Goal: Information Seeking & Learning: Check status

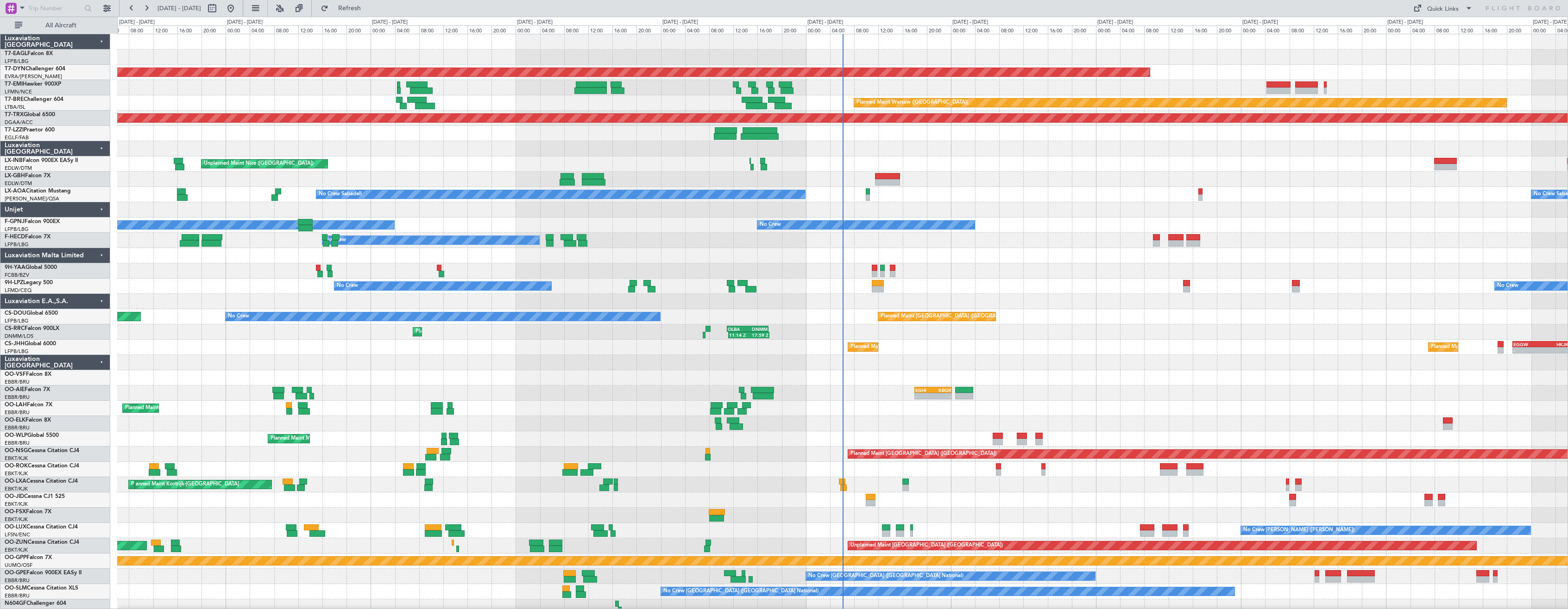
click at [100, 359] on div "Luxaviation [GEOGRAPHIC_DATA]" at bounding box center [56, 362] width 110 height 15
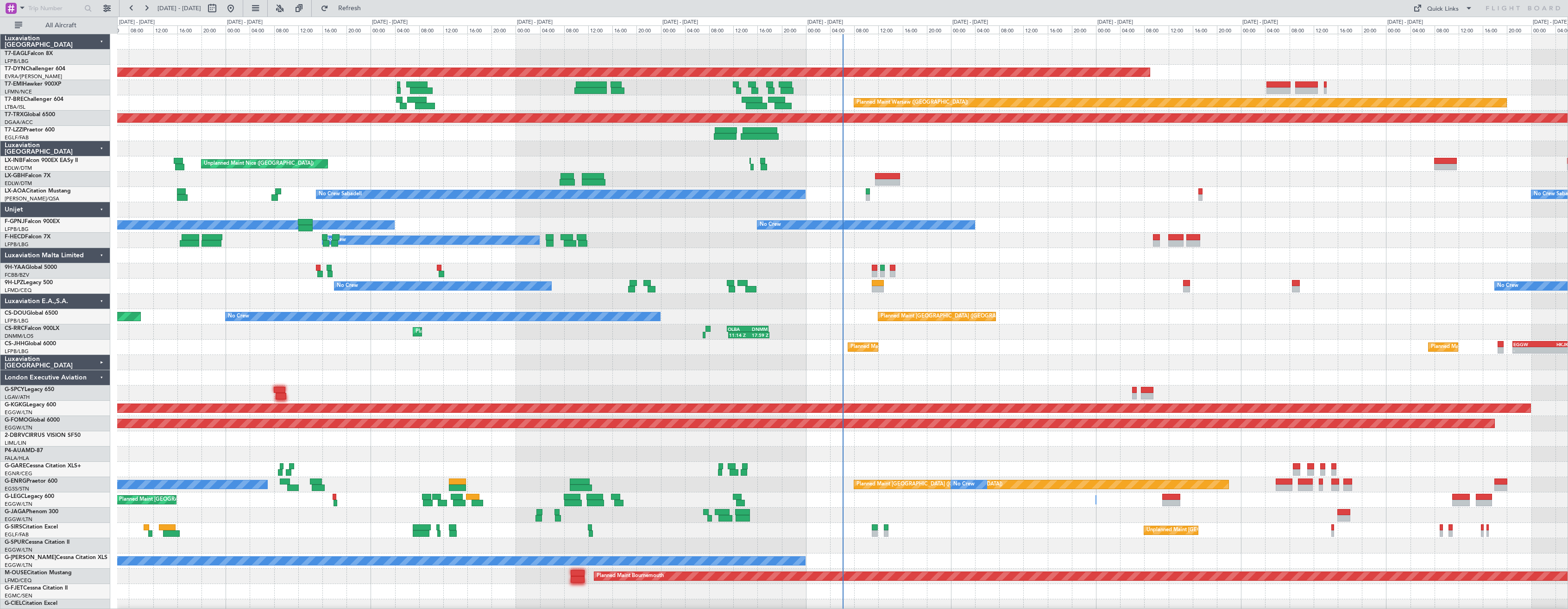
click at [99, 381] on div "London Executive Aviation" at bounding box center [56, 378] width 110 height 15
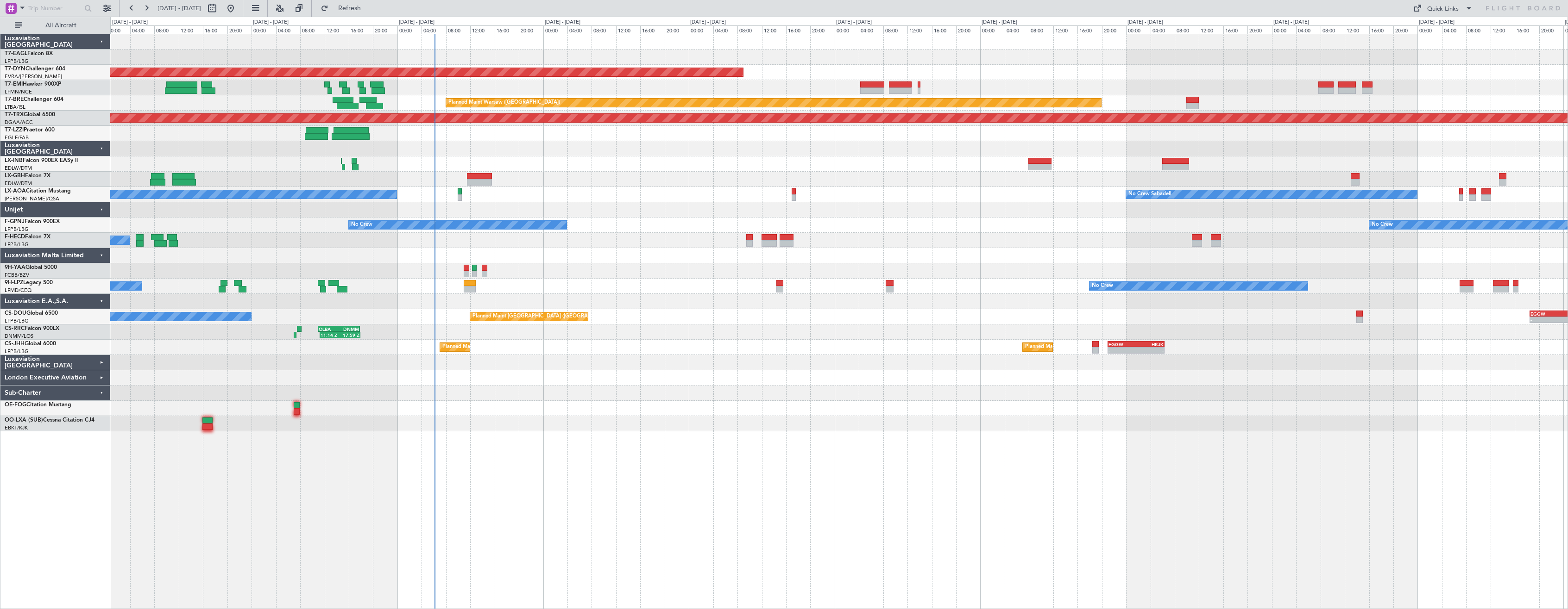
click at [590, 491] on div "Planned Maint [GEOGRAPHIC_DATA]-[GEOGRAPHIC_DATA] Planned Maint [GEOGRAPHIC_DAT…" at bounding box center [839, 321] width 1457 height 575
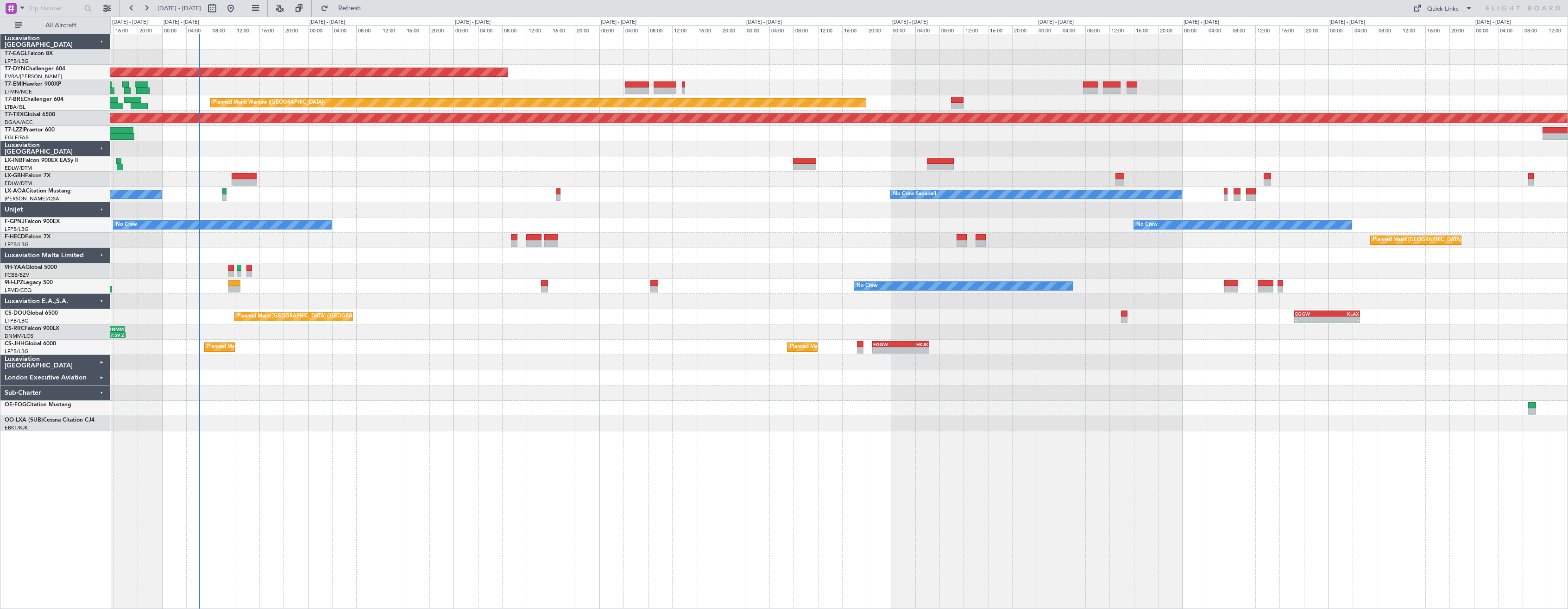
click at [588, 467] on div "Planned Maint [GEOGRAPHIC_DATA]-[GEOGRAPHIC_DATA] Planned Maint [GEOGRAPHIC_DAT…" at bounding box center [839, 321] width 1457 height 575
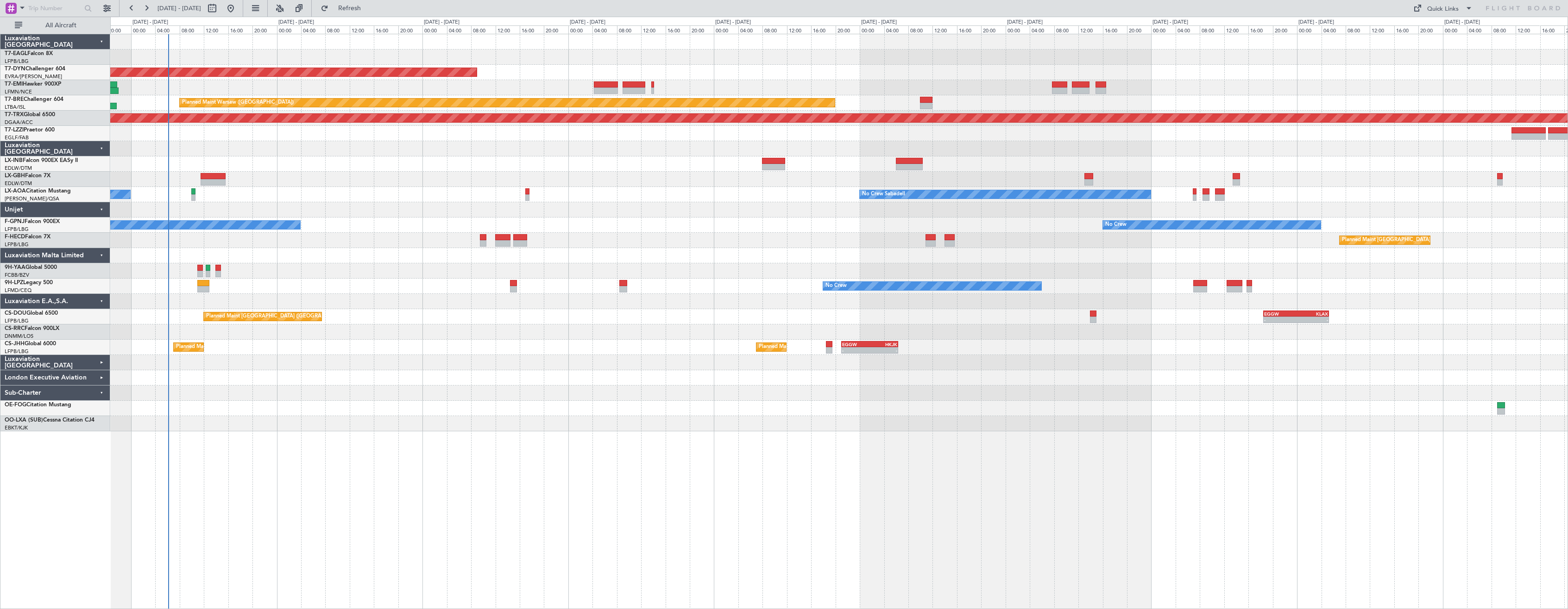
click at [568, 454] on div "Planned Maint [GEOGRAPHIC_DATA]-[GEOGRAPHIC_DATA] Planned Maint [GEOGRAPHIC_DAT…" at bounding box center [839, 321] width 1457 height 575
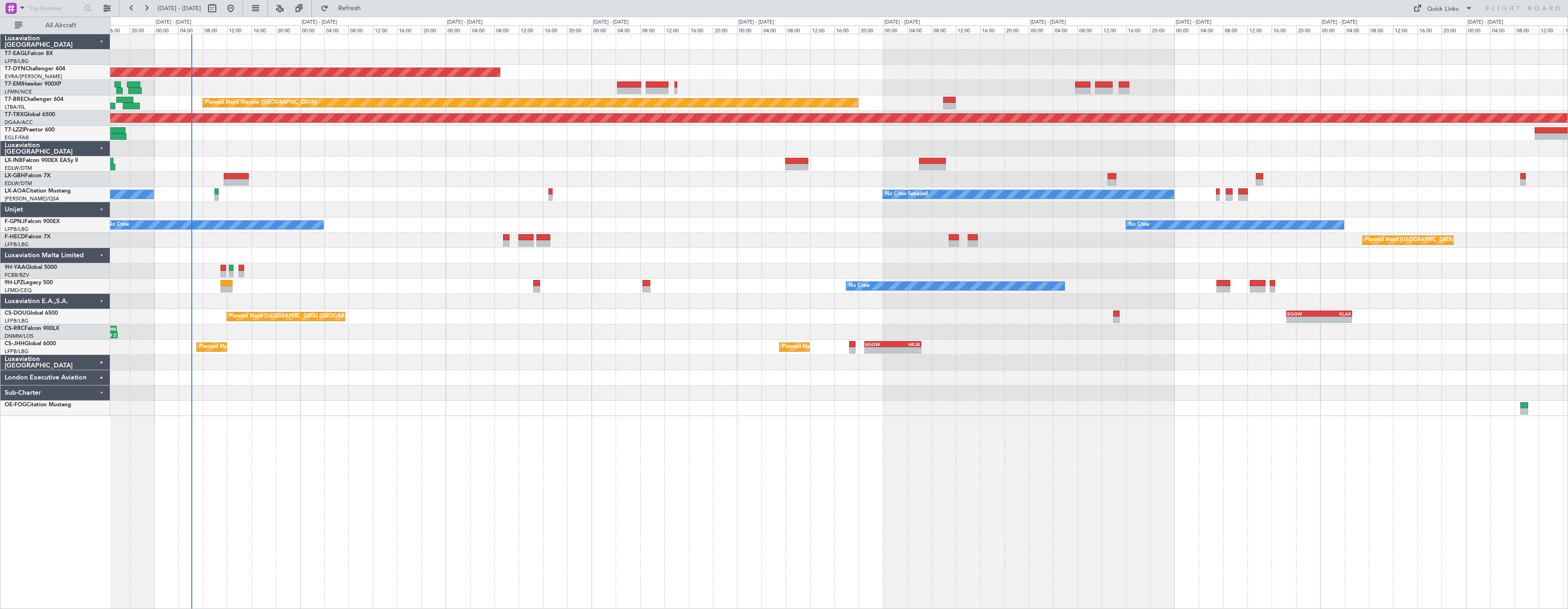
click at [412, 158] on div "Planned Maint [GEOGRAPHIC_DATA]-[GEOGRAPHIC_DATA] Planned Maint [GEOGRAPHIC_DAT…" at bounding box center [839, 225] width 1457 height 382
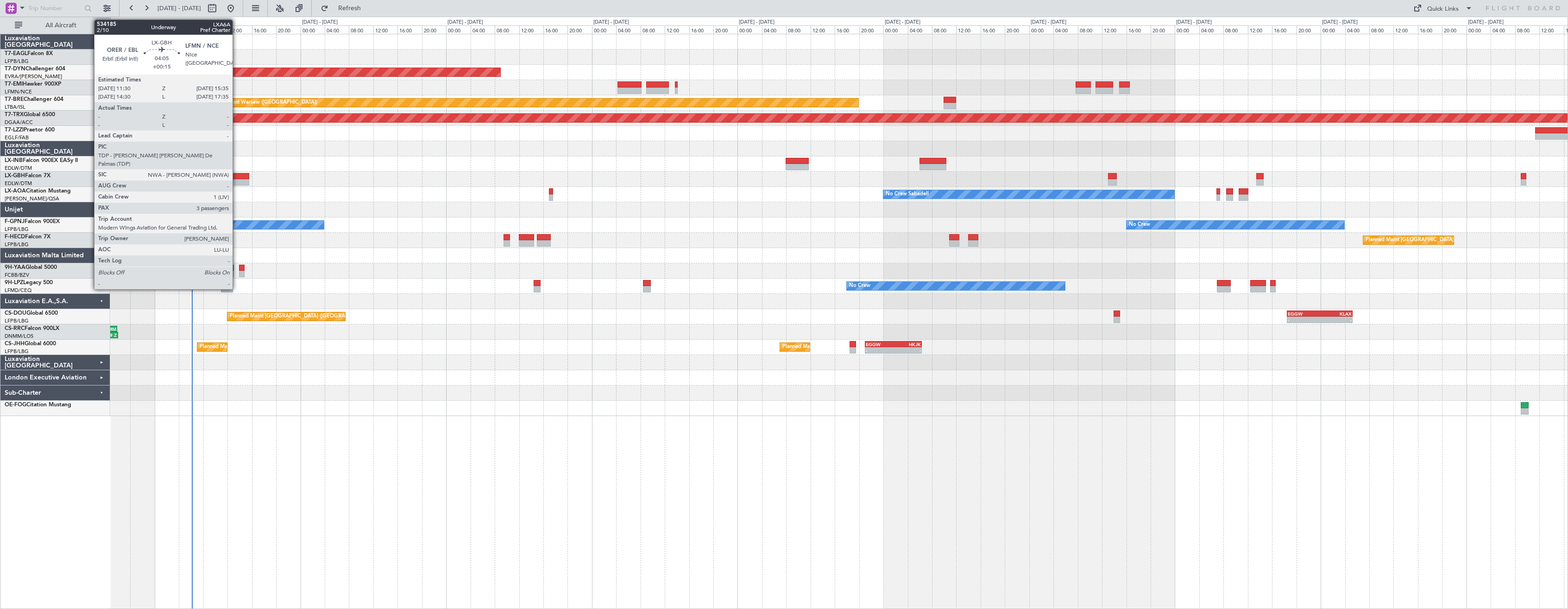
click at [237, 176] on div at bounding box center [237, 176] width 25 height 7
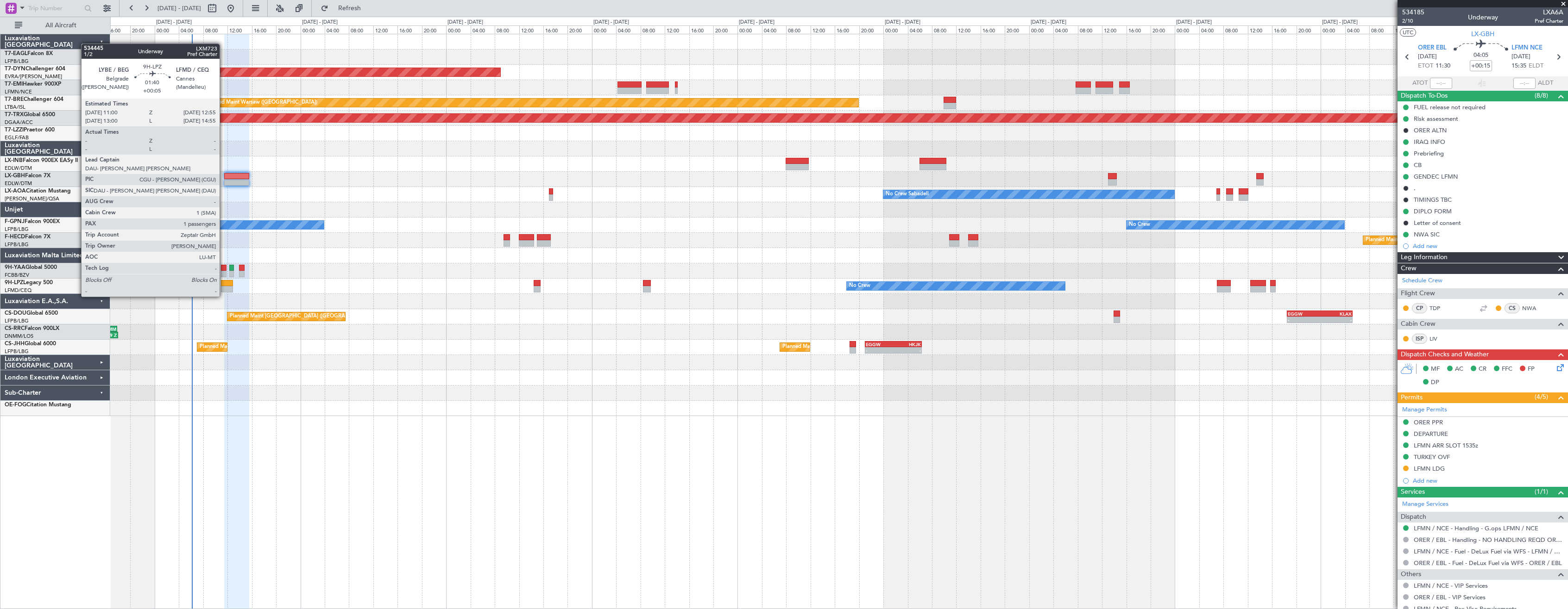
click at [223, 288] on div at bounding box center [227, 289] width 12 height 7
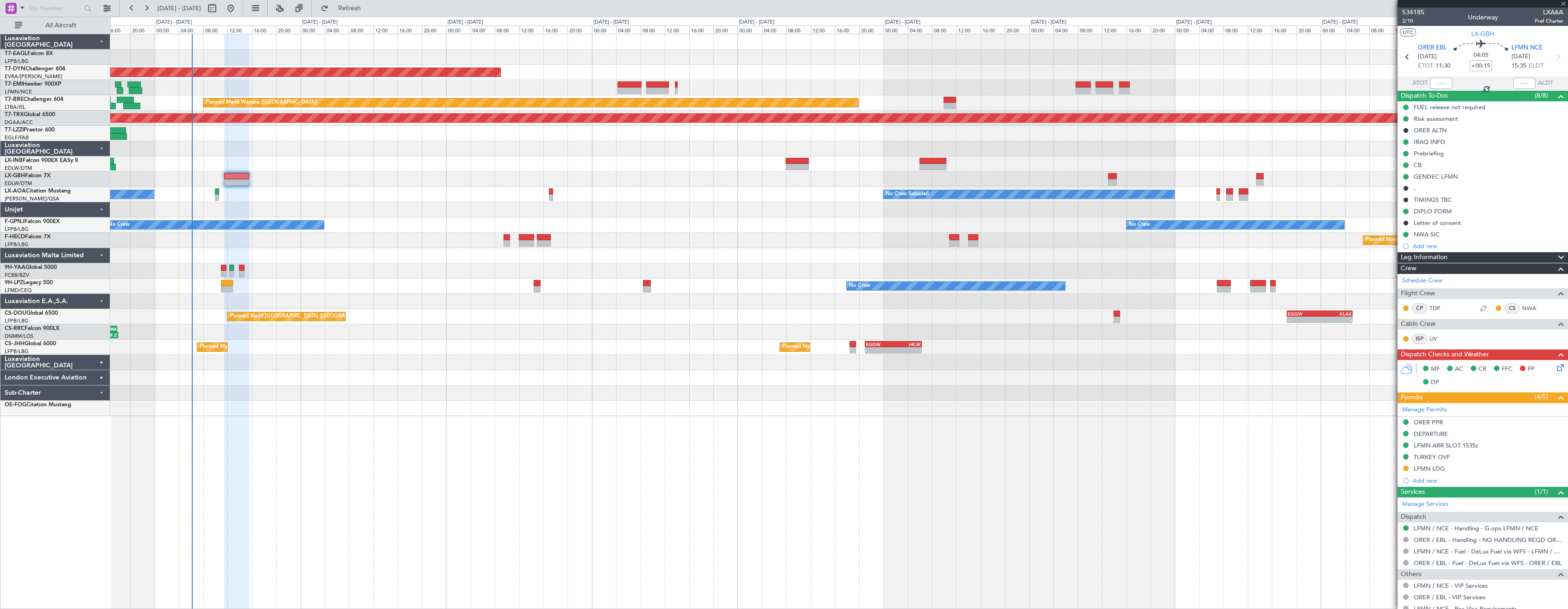
type input "+00:05"
type input "1"
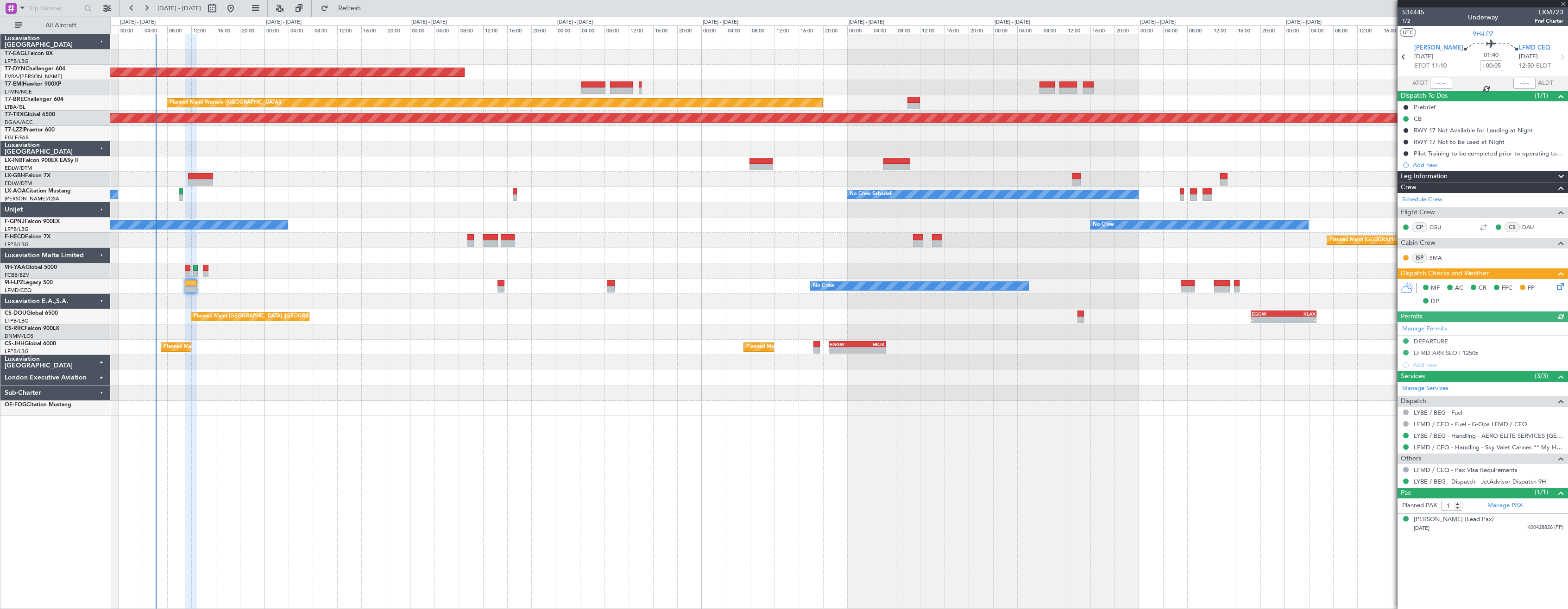
click at [622, 435] on div "Planned Maint [GEOGRAPHIC_DATA]-[GEOGRAPHIC_DATA] Planned Maint [GEOGRAPHIC_DAT…" at bounding box center [839, 321] width 1457 height 575
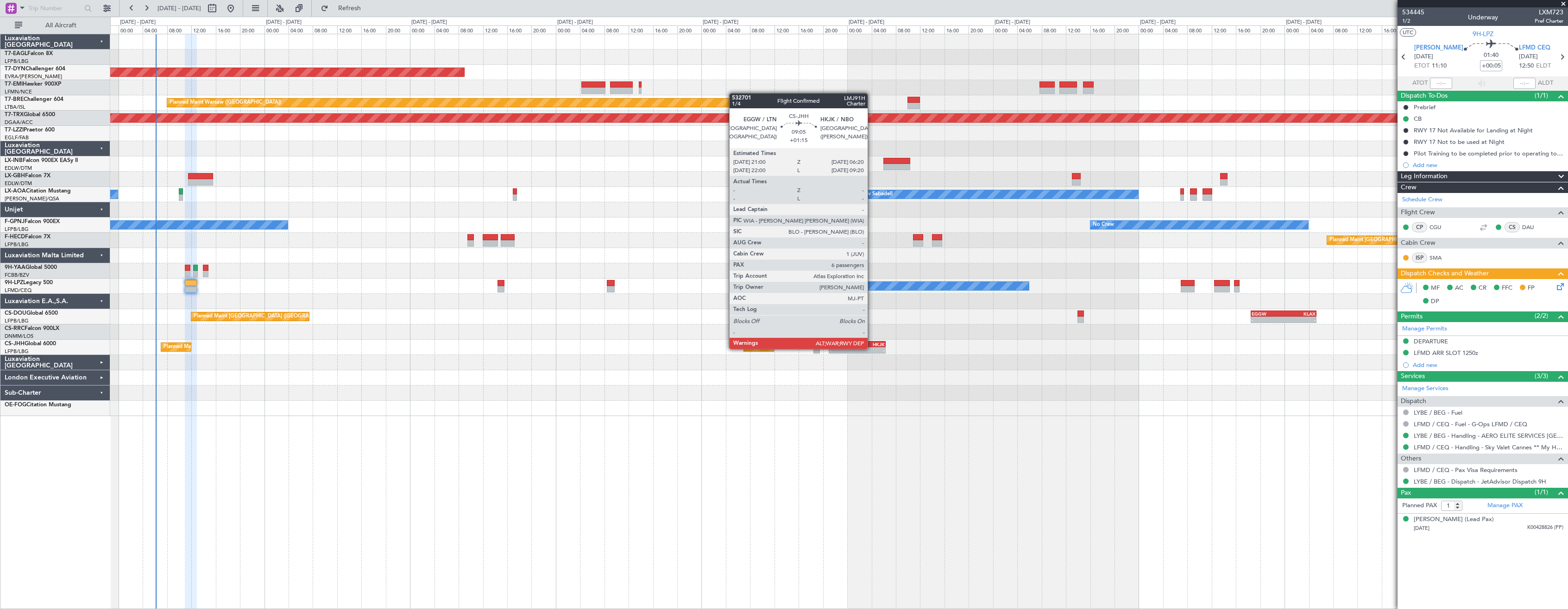
click at [872, 348] on div "-" at bounding box center [870, 351] width 27 height 6
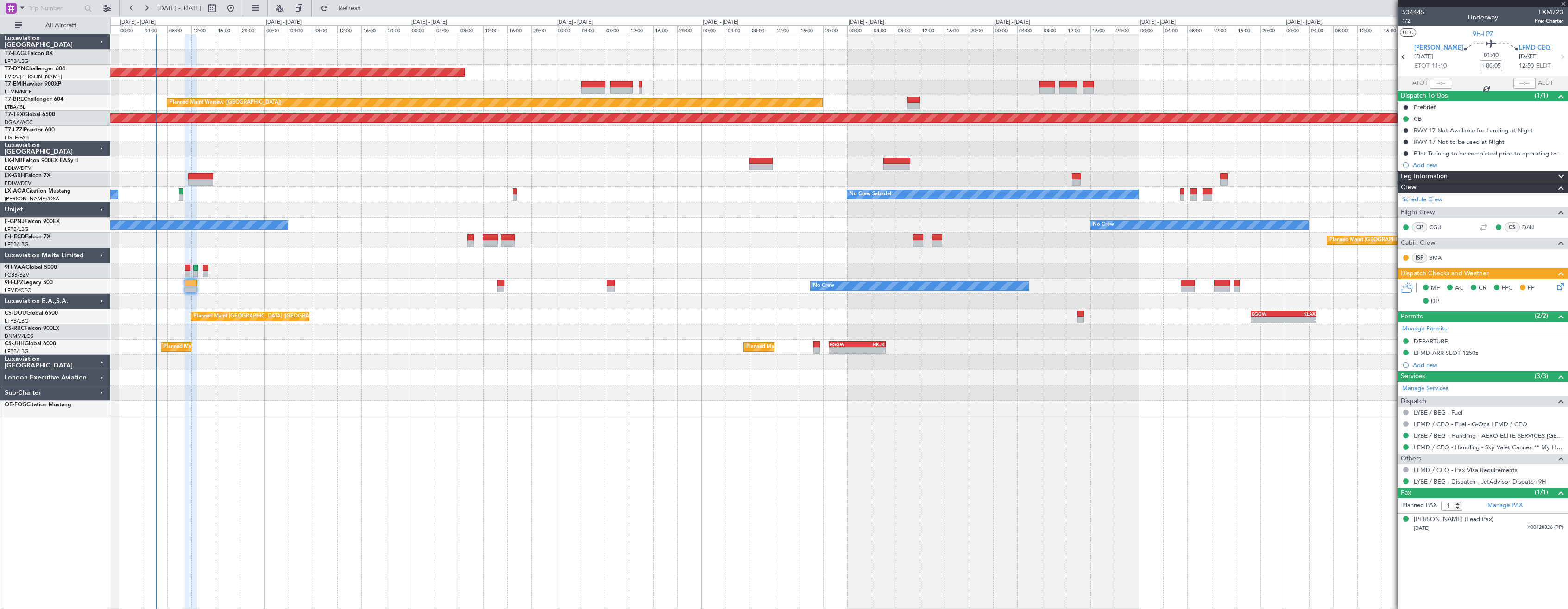
type input "+01:15"
type input "6"
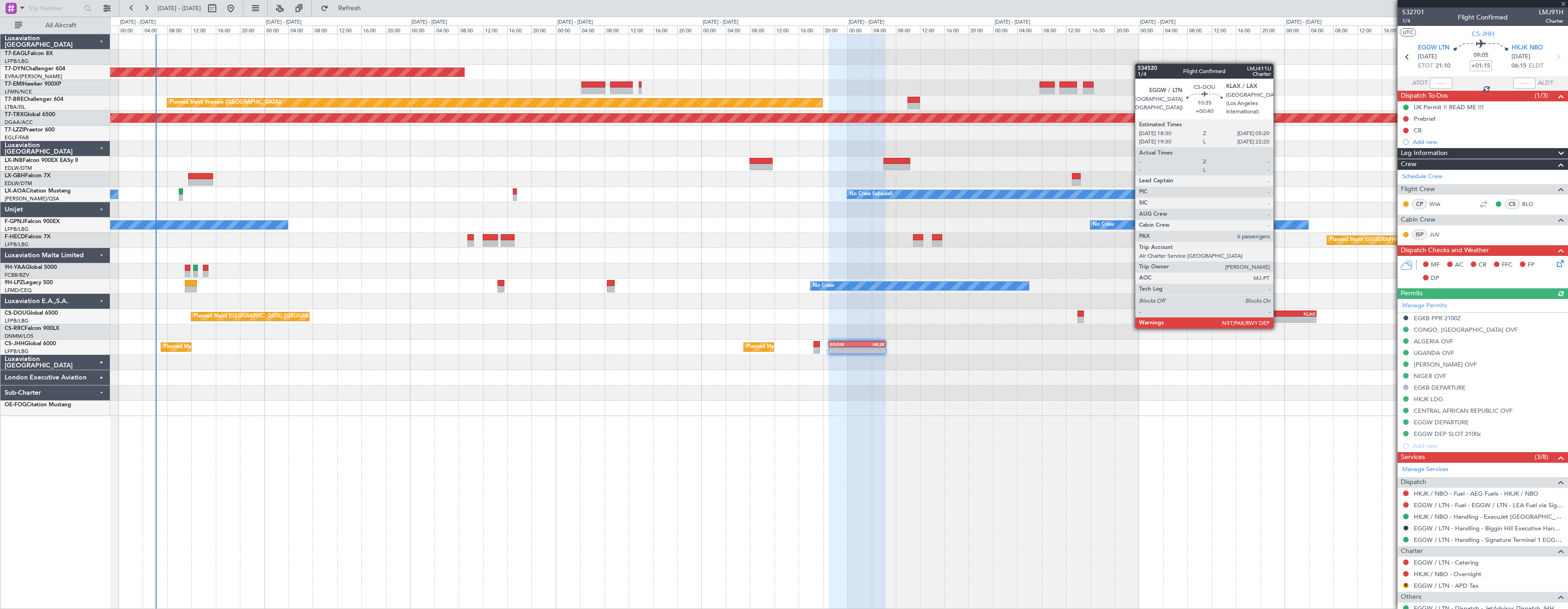
click at [1277, 319] on div "-" at bounding box center [1268, 320] width 32 height 6
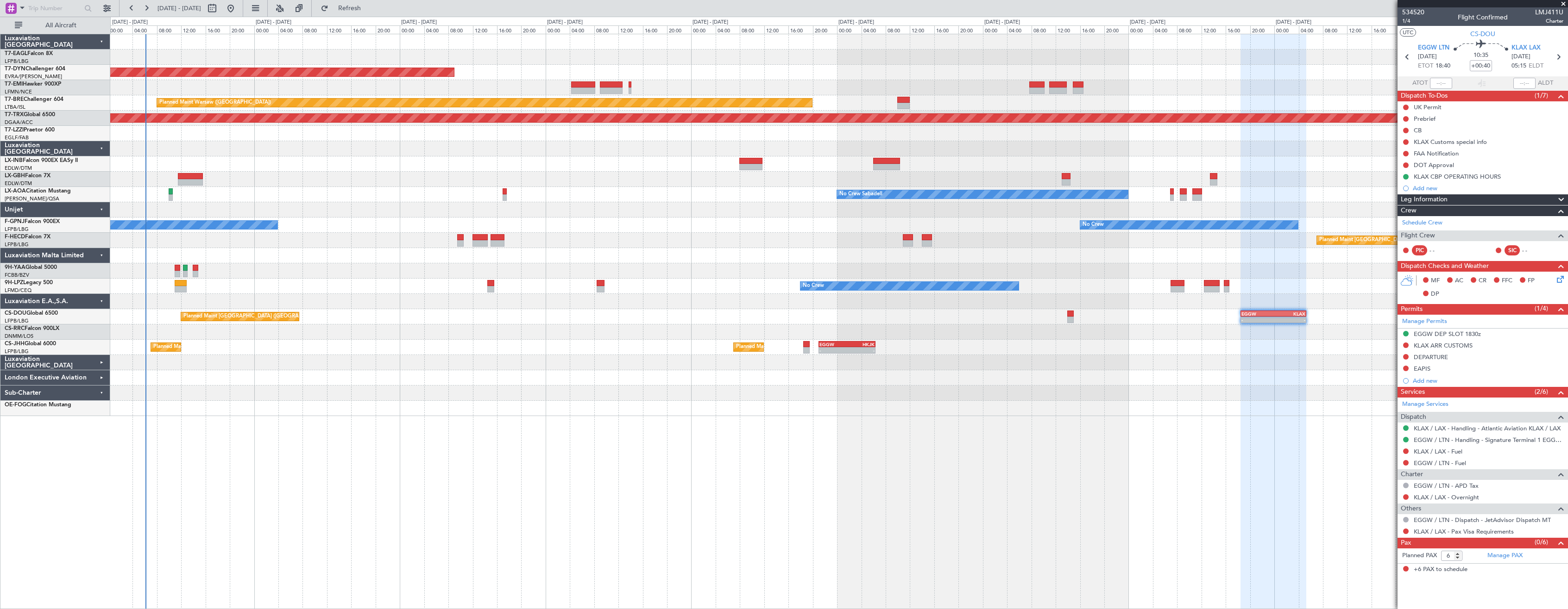
click at [1169, 392] on div at bounding box center [839, 393] width 1457 height 15
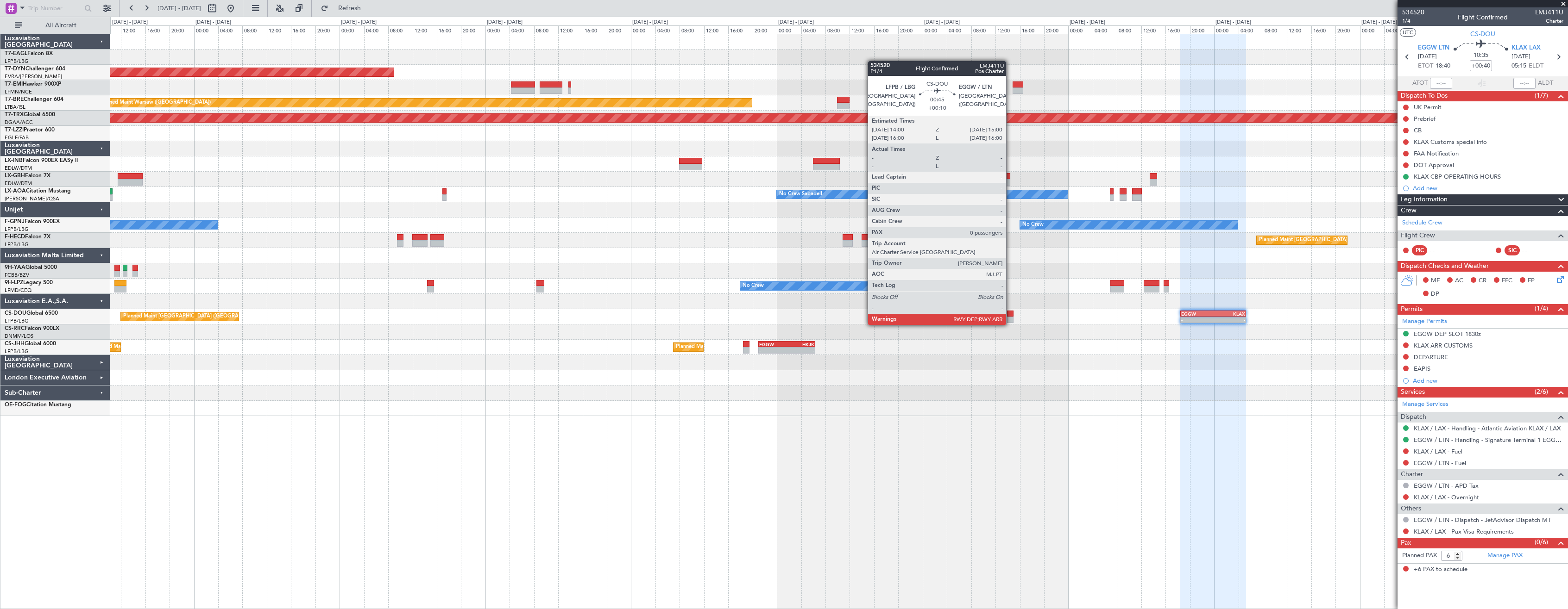
click at [1010, 315] on div at bounding box center [1010, 313] width 7 height 7
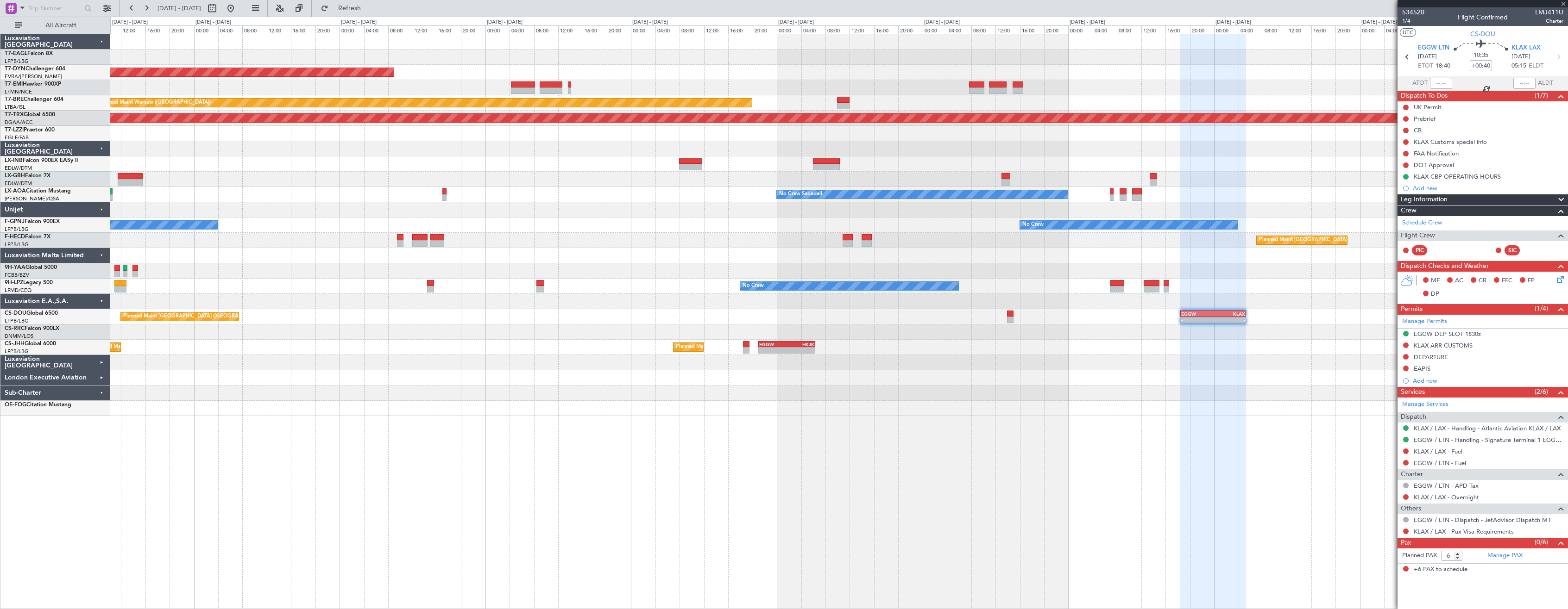
type input "+00:10"
type input "0"
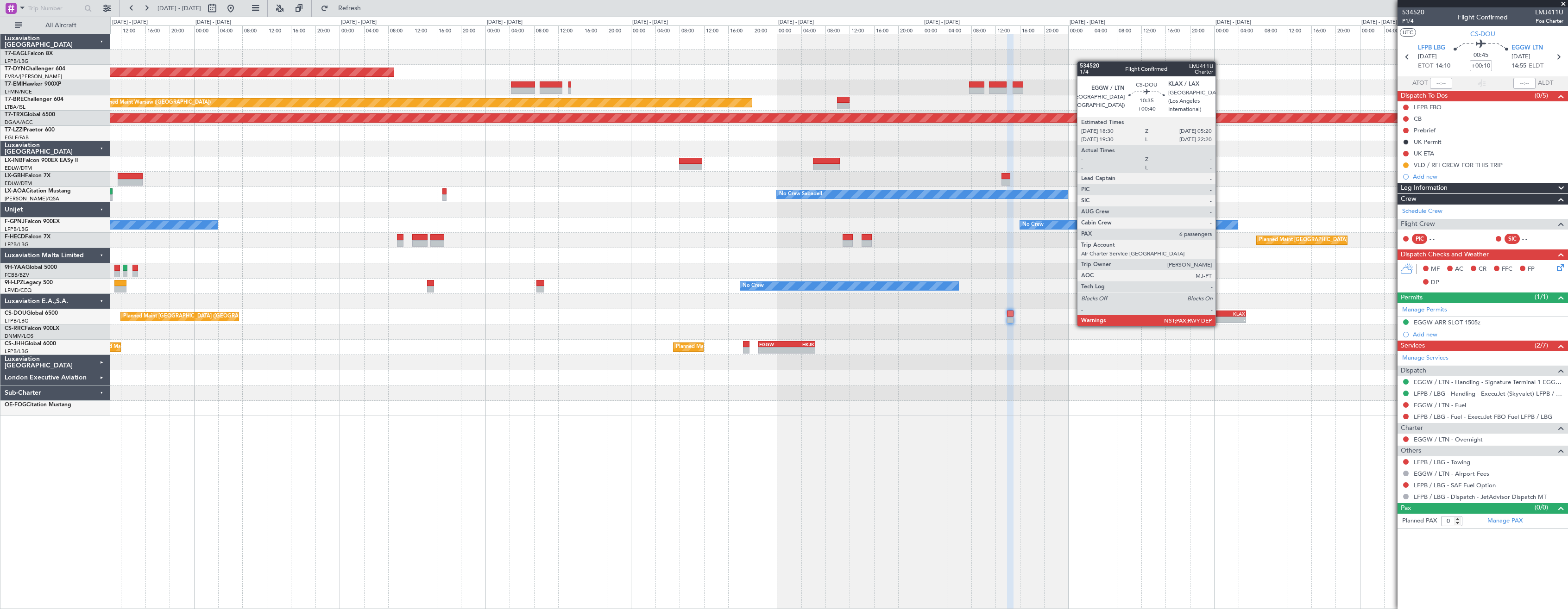
click at [1219, 317] on div "-" at bounding box center [1229, 320] width 32 height 6
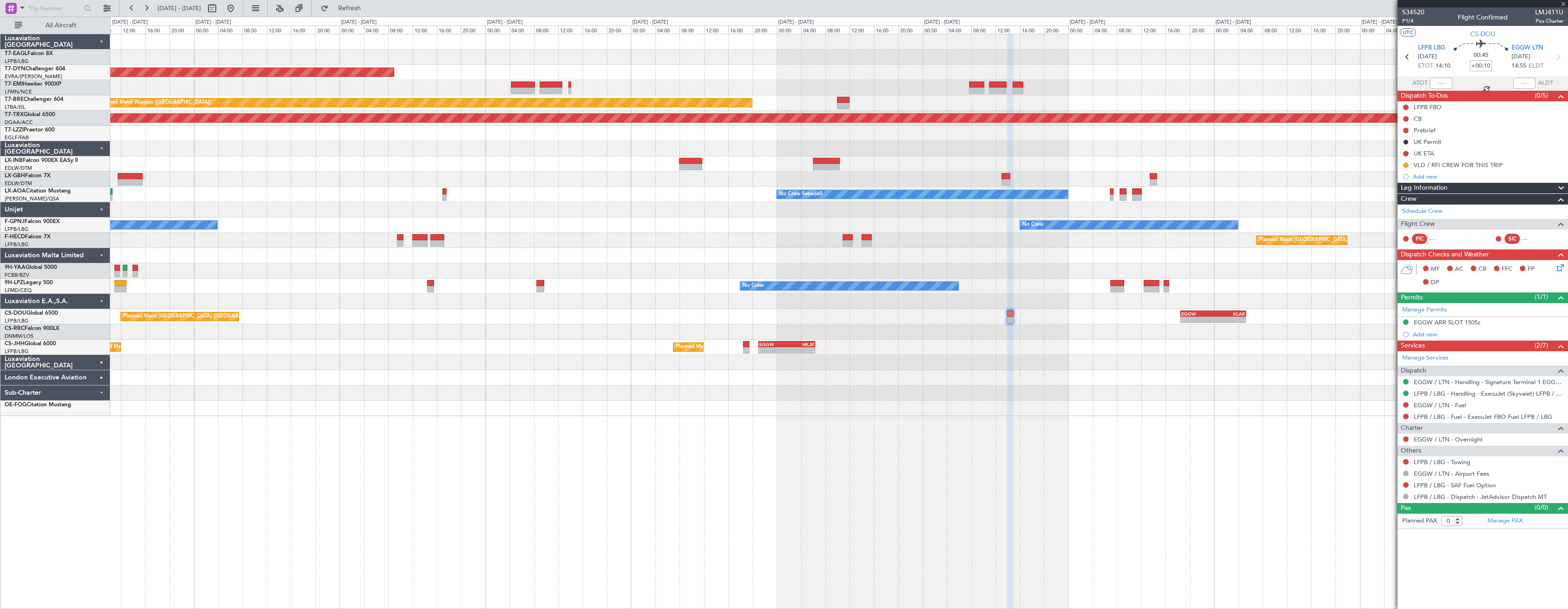
type input "+00:40"
type input "6"
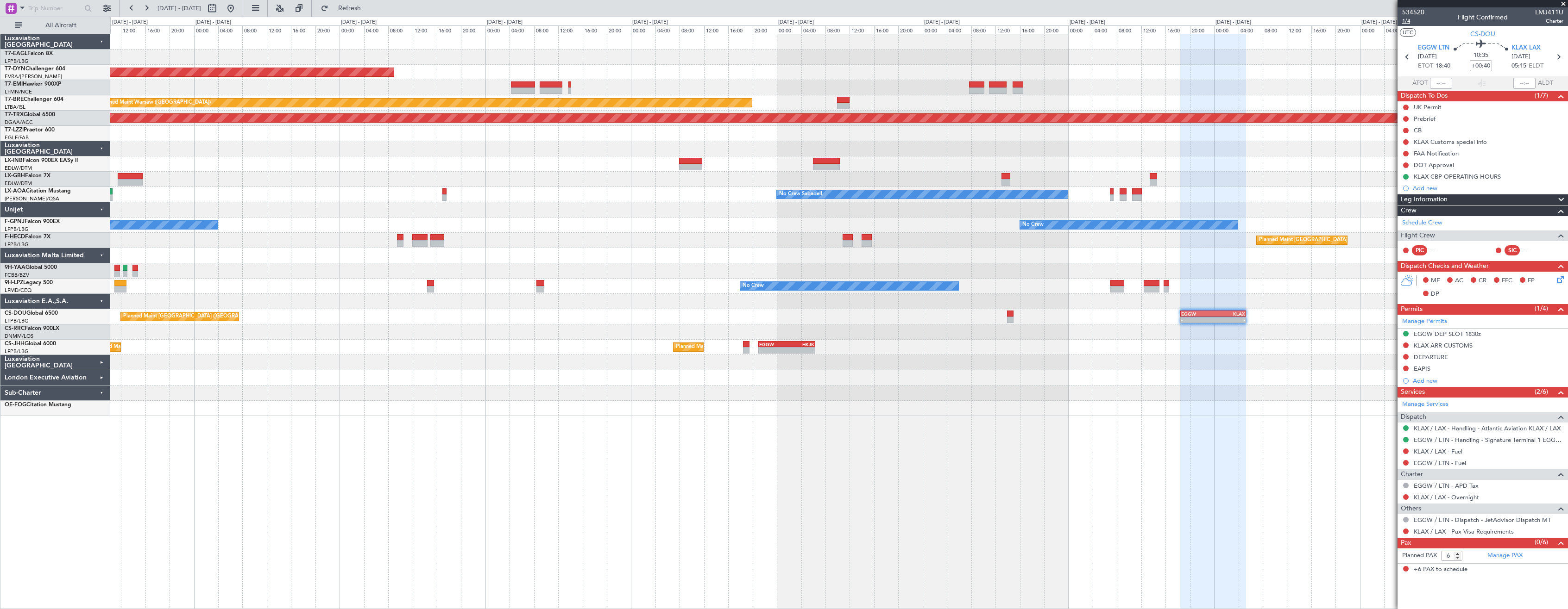
click at [1408, 23] on span "1/4" at bounding box center [1413, 20] width 22 height 8
click at [1408, 20] on mat-tooltip-component "Trip Number" at bounding box center [1413, 29] width 46 height 25
click at [1406, 20] on mat-tooltip-component "Trip Number" at bounding box center [1413, 29] width 46 height 25
click at [1408, 23] on span "1/4" at bounding box center [1413, 20] width 22 height 8
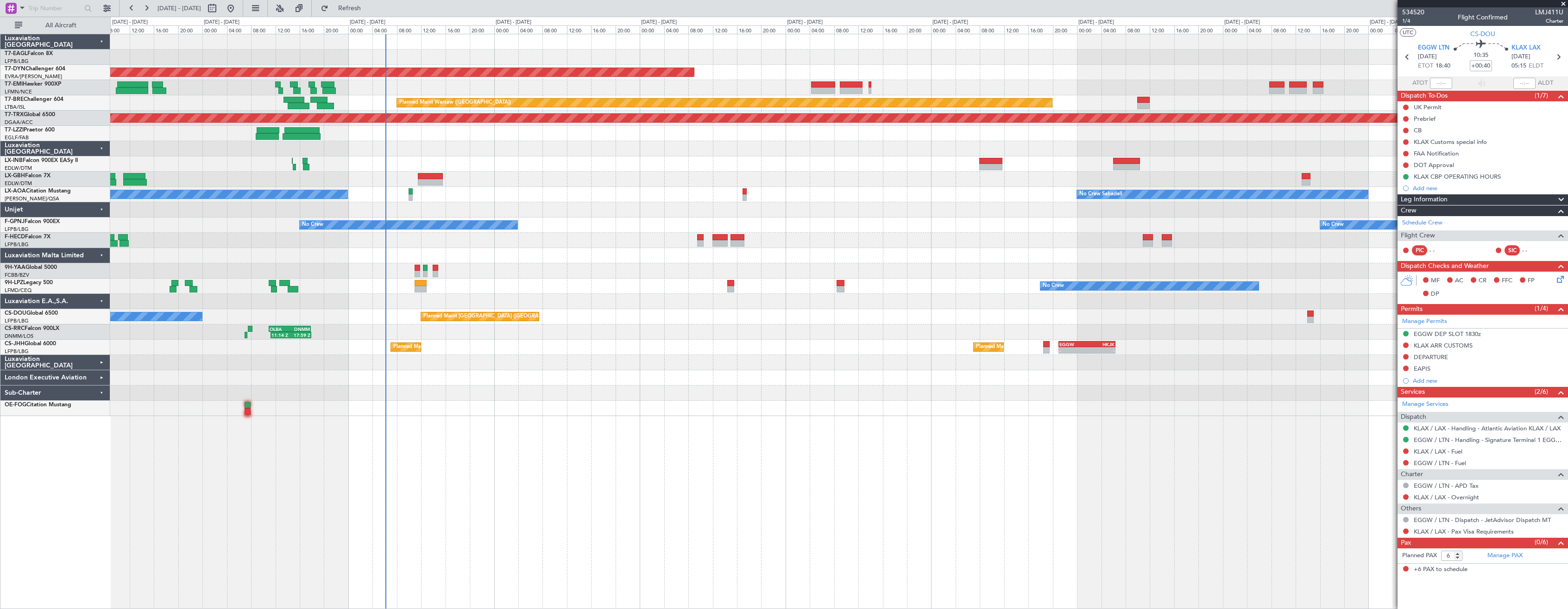
click at [613, 193] on div "Planned Maint [GEOGRAPHIC_DATA]-[GEOGRAPHIC_DATA] Planned Maint [GEOGRAPHIC_DAT…" at bounding box center [839, 225] width 1457 height 382
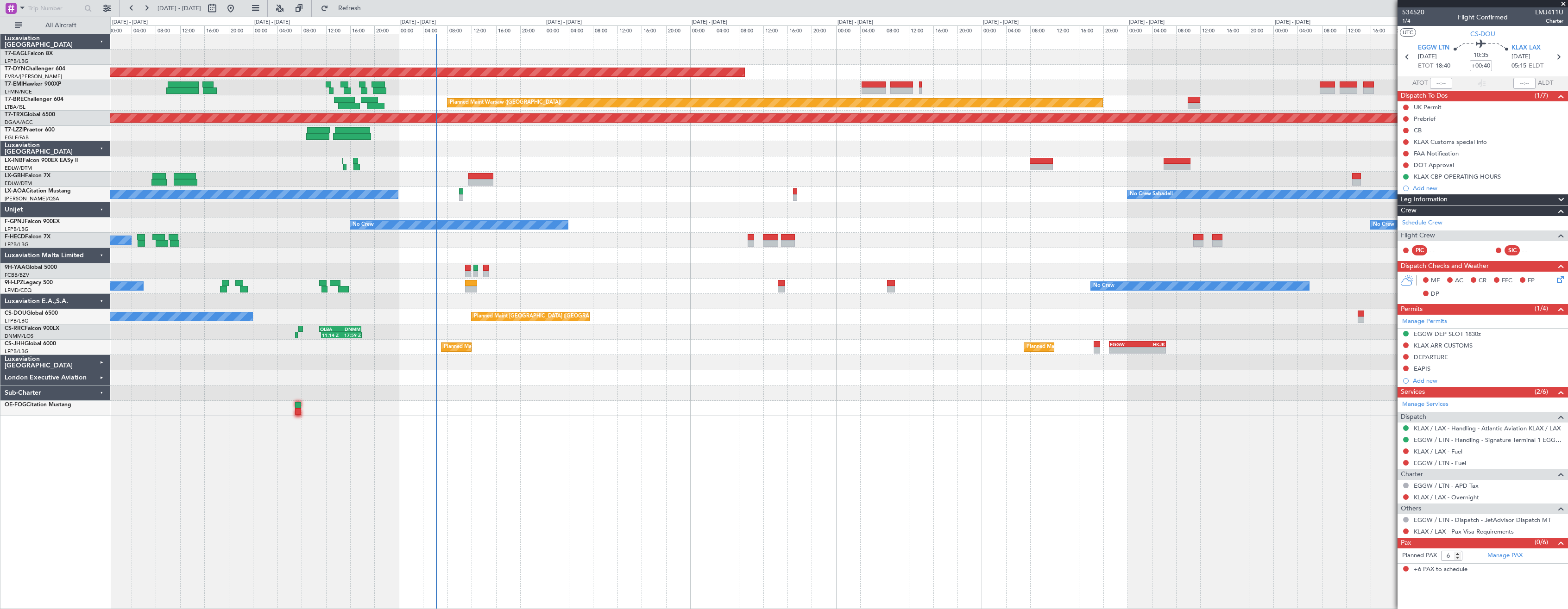
click at [740, 214] on div "Planned Maint [GEOGRAPHIC_DATA]-[GEOGRAPHIC_DATA] Planned Maint [GEOGRAPHIC_DAT…" at bounding box center [839, 225] width 1457 height 382
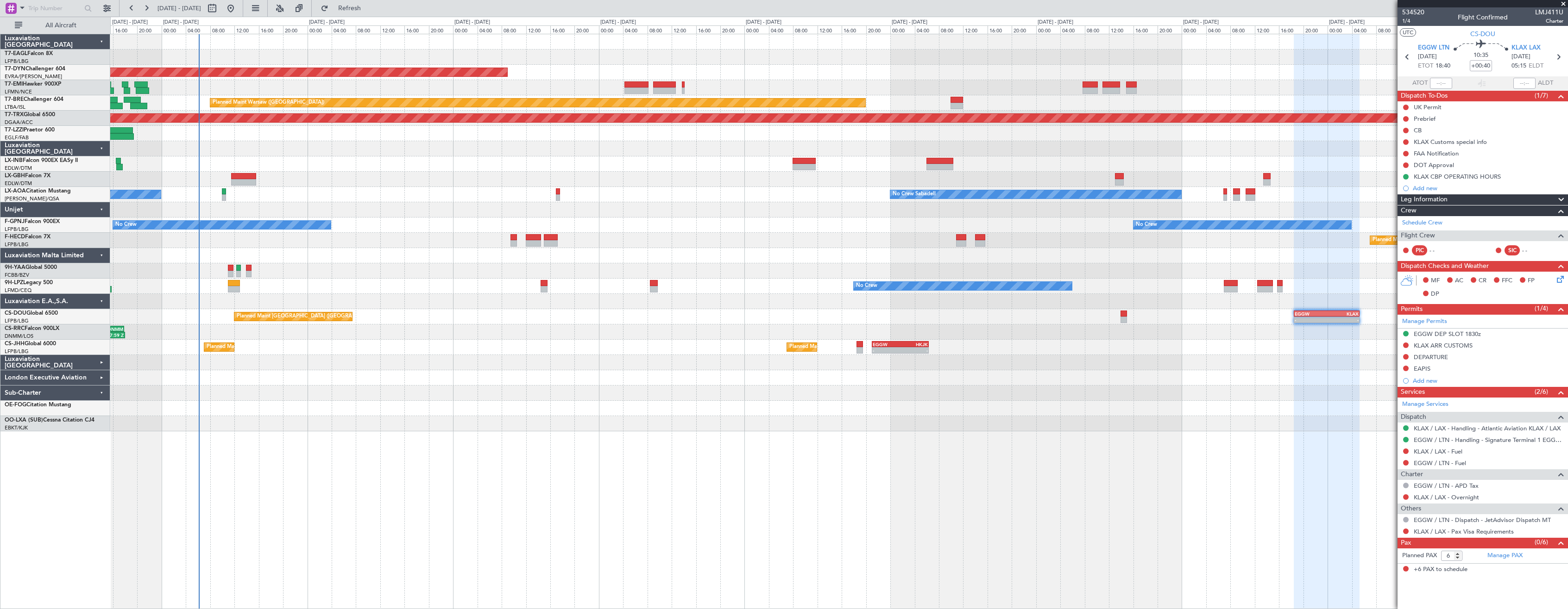
click at [342, 453] on div "Planned Maint [GEOGRAPHIC_DATA]-[GEOGRAPHIC_DATA] Planned Maint [GEOGRAPHIC_DAT…" at bounding box center [839, 321] width 1457 height 575
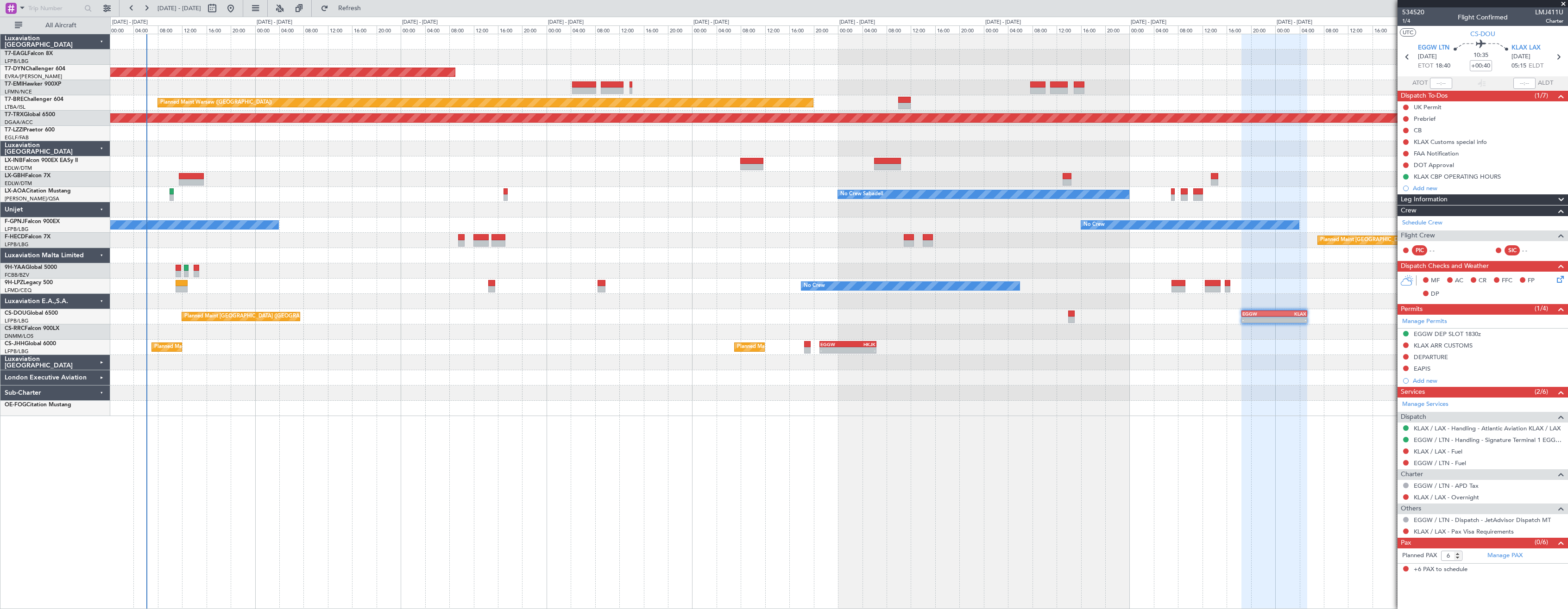
click at [496, 451] on div "Planned Maint [GEOGRAPHIC_DATA]-[GEOGRAPHIC_DATA] Planned Maint [GEOGRAPHIC_DAT…" at bounding box center [839, 321] width 1457 height 575
click at [100, 377] on div "London Executive Aviation" at bounding box center [56, 378] width 110 height 15
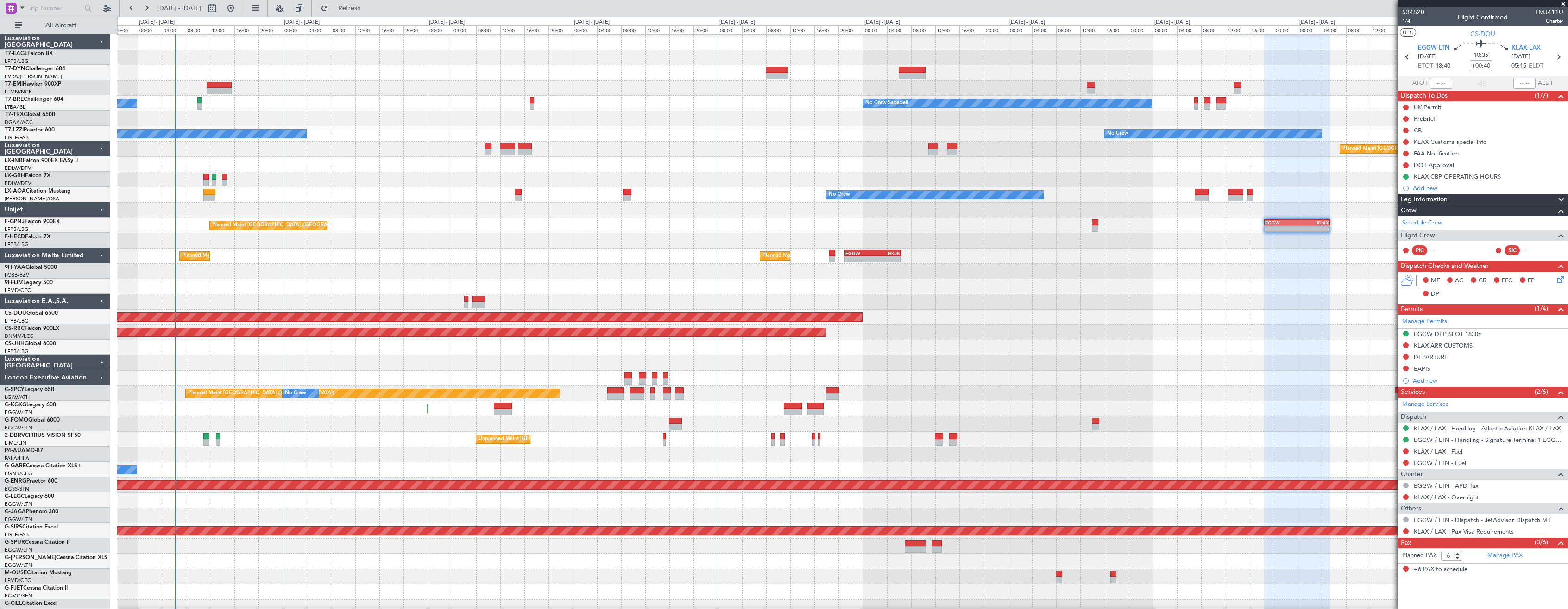
scroll to position [97, 0]
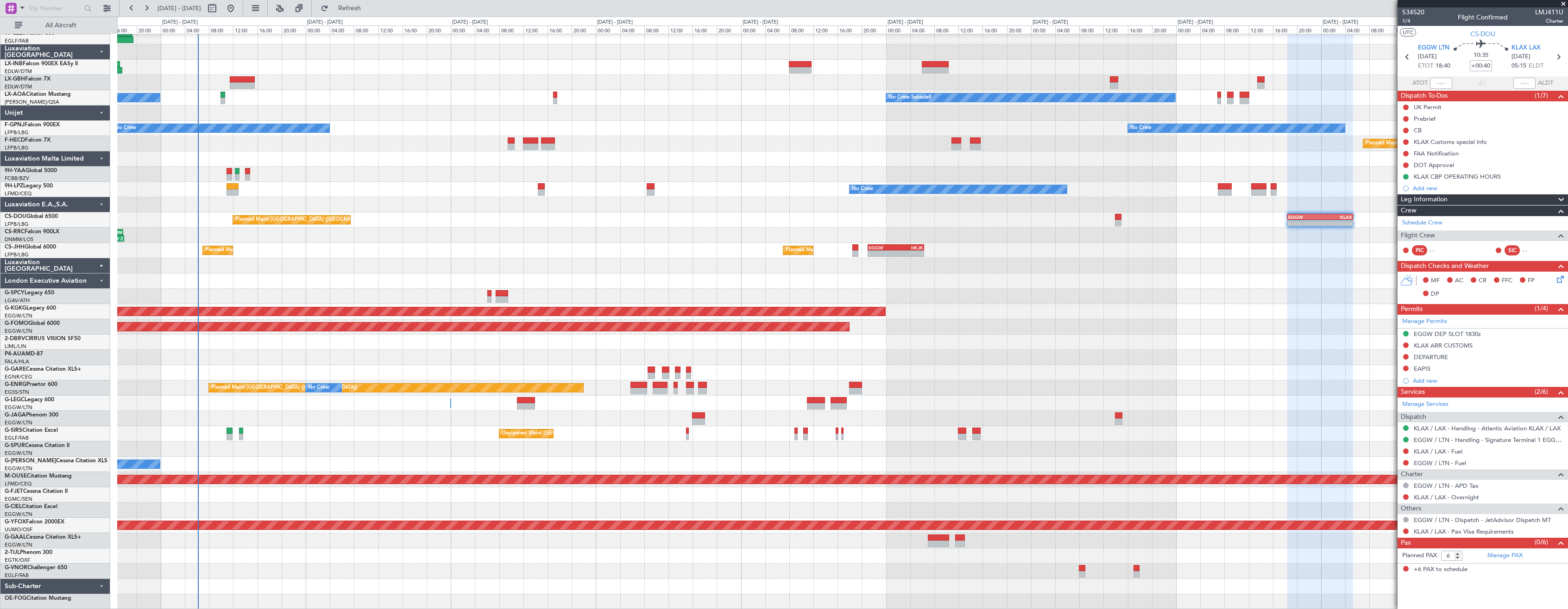
click at [491, 113] on div "Planned Maint [GEOGRAPHIC_DATA] ([GEOGRAPHIC_DATA]) No Crew Sabadell No Crew Sa…" at bounding box center [842, 274] width 1450 height 672
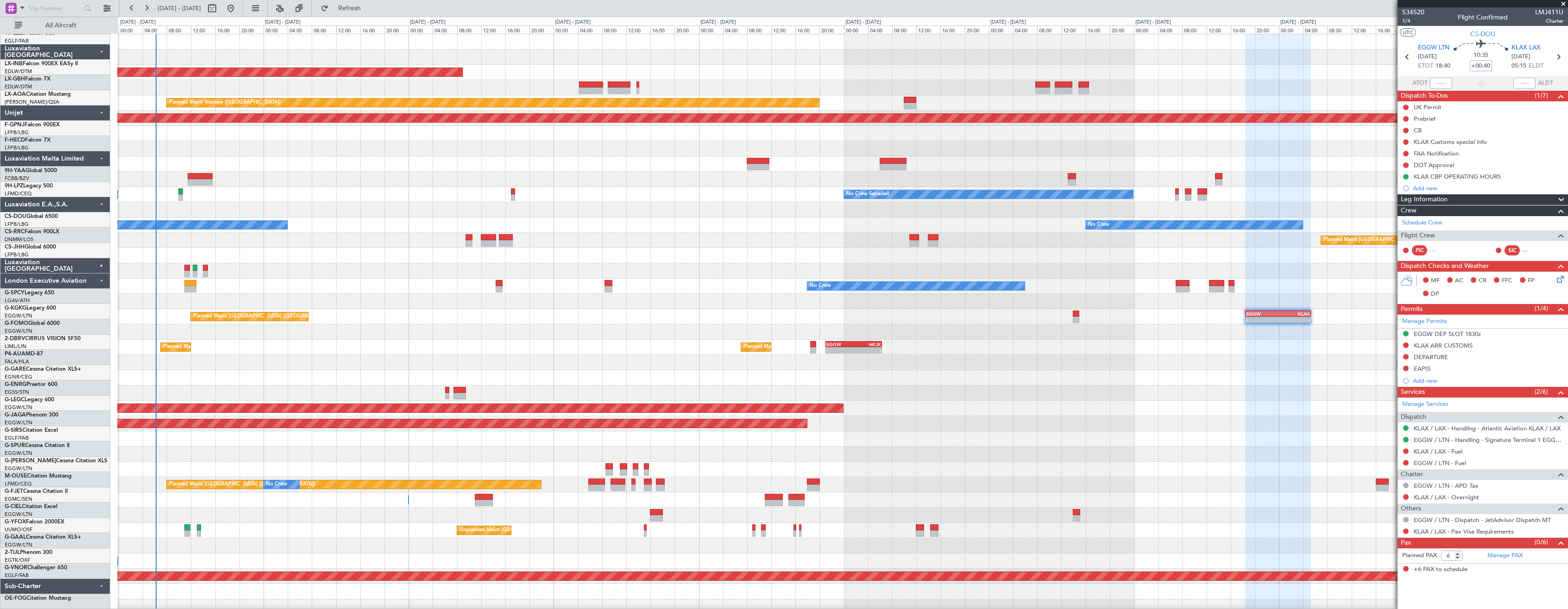
scroll to position [0, 0]
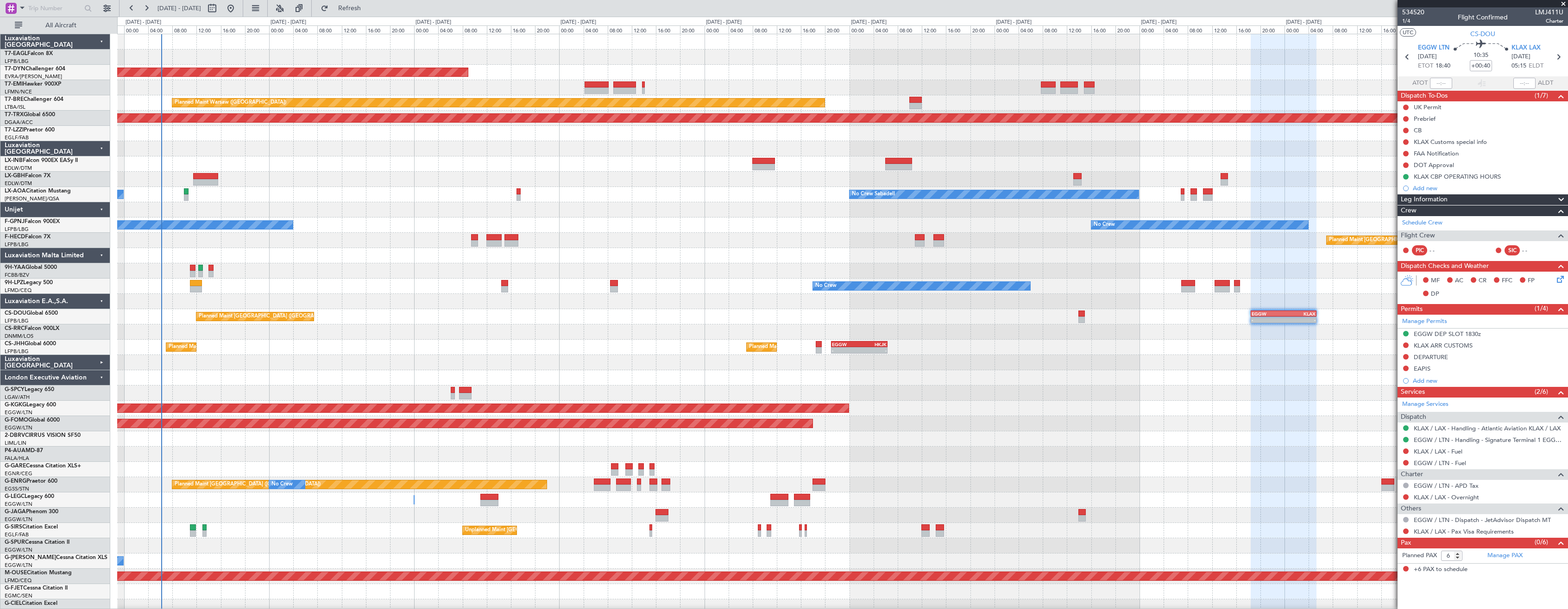
click at [404, 323] on div "Planned Maint [GEOGRAPHIC_DATA]-[GEOGRAPHIC_DATA] Planned Maint [GEOGRAPHIC_DAT…" at bounding box center [842, 370] width 1450 height 672
click at [104, 376] on div "London Executive Aviation" at bounding box center [56, 378] width 110 height 15
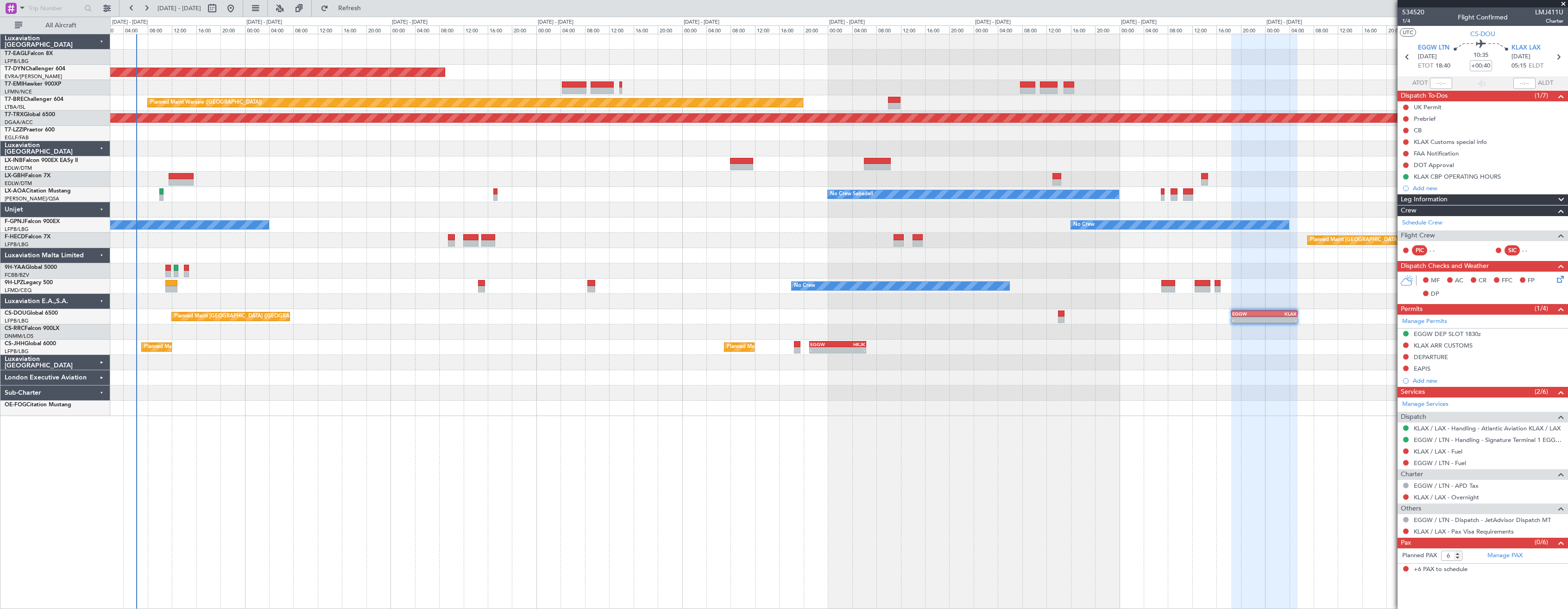
click at [549, 385] on div at bounding box center [839, 378] width 1457 height 15
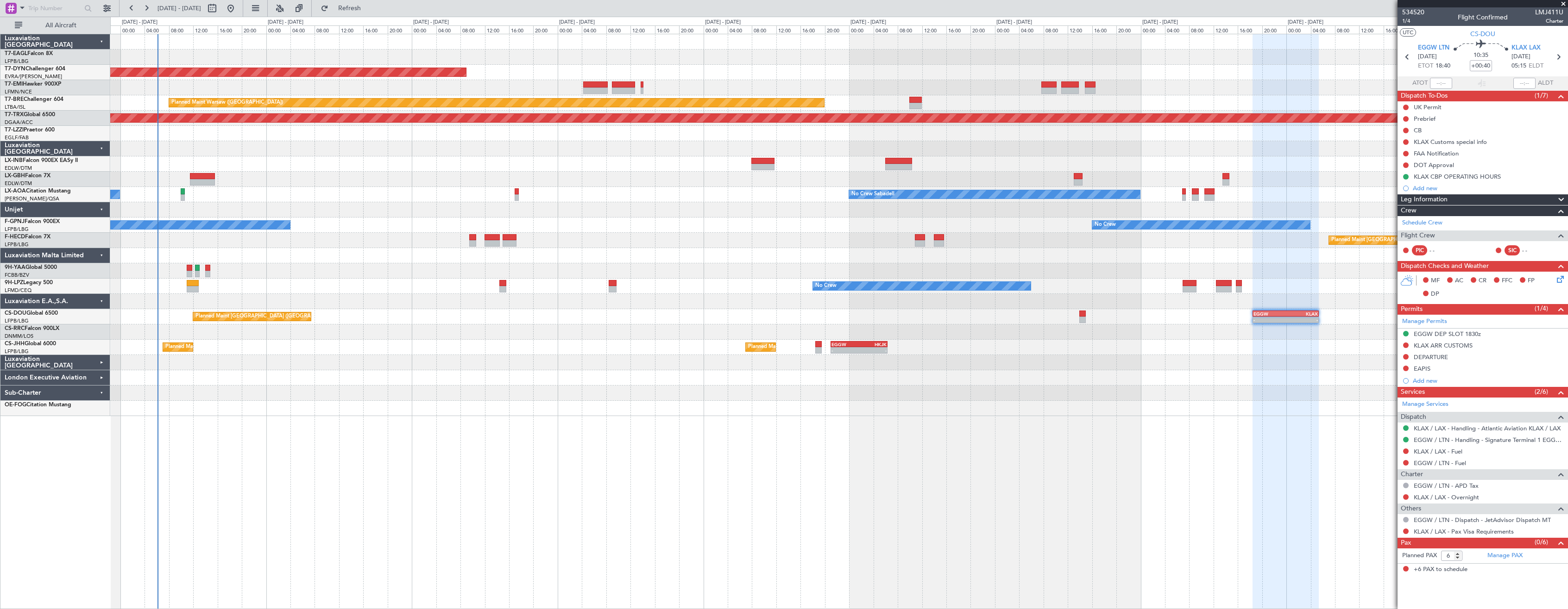
click at [385, 165] on div at bounding box center [839, 164] width 1457 height 15
click at [390, 167] on div at bounding box center [839, 164] width 1457 height 15
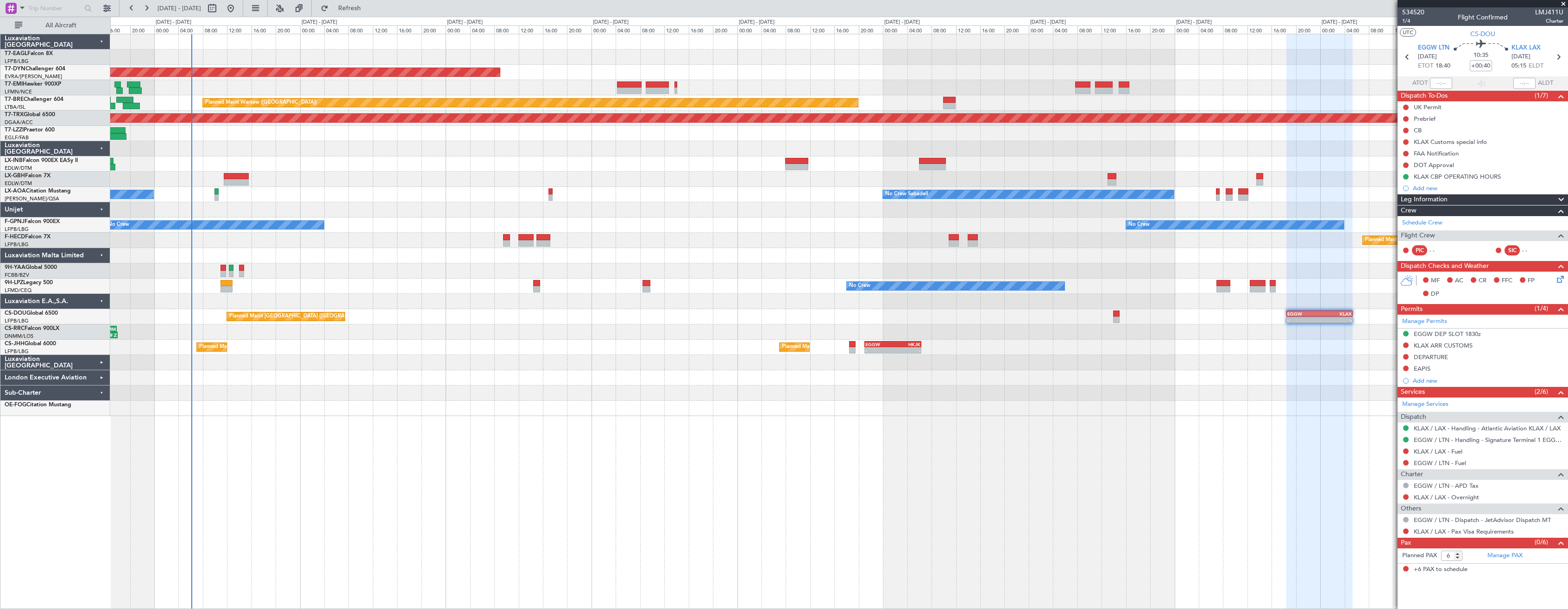
click at [328, 350] on div "Planned Maint [GEOGRAPHIC_DATA] ([GEOGRAPHIC_DATA]) Planned Maint [GEOGRAPHIC_D…" at bounding box center [839, 347] width 1457 height 15
